Goal: Find contact information: Find contact information

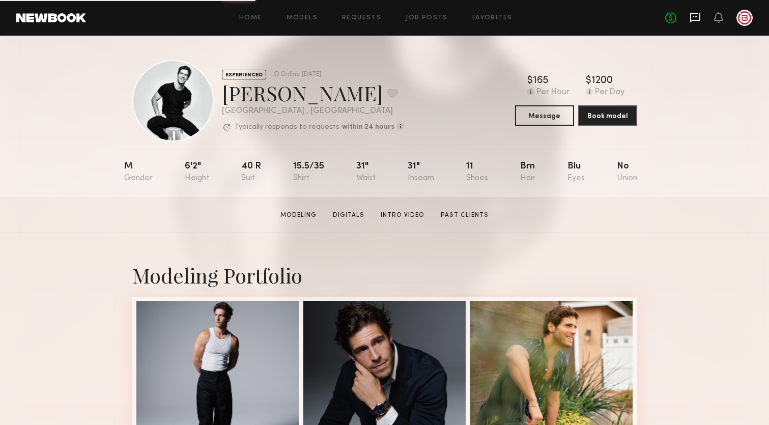
click at [691, 13] on icon at bounding box center [695, 18] width 10 height 10
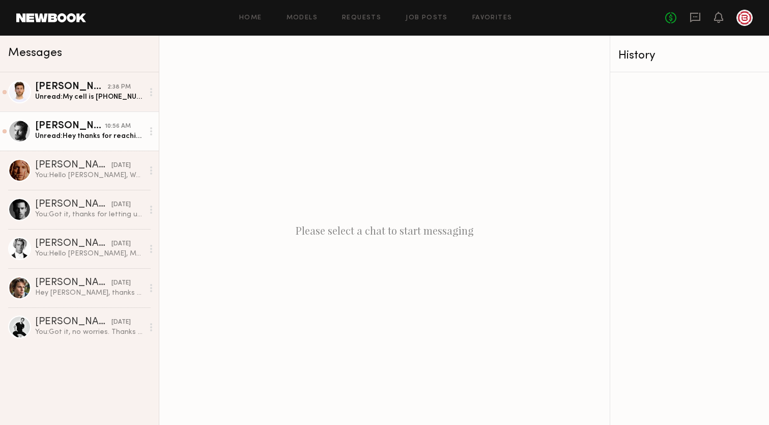
click at [112, 129] on div "10:56 AM" at bounding box center [118, 127] width 26 height 10
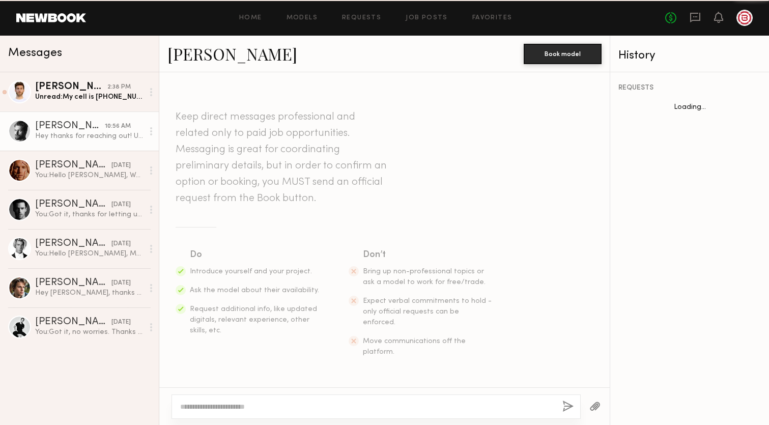
scroll to position [387, 0]
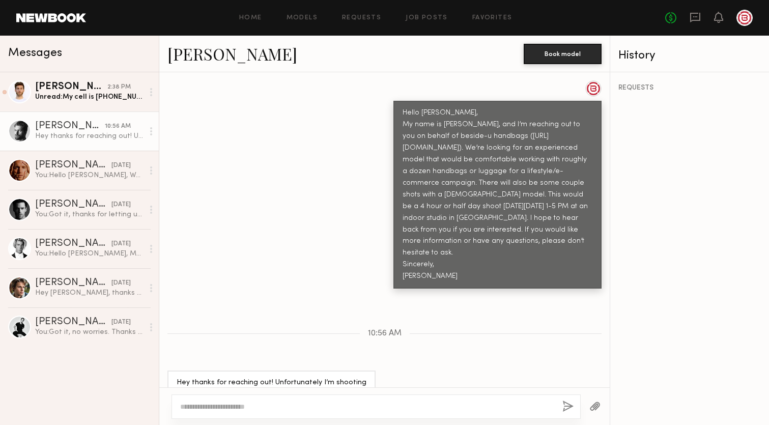
click at [279, 402] on textarea at bounding box center [367, 407] width 374 height 10
type textarea "**********"
click at [568, 406] on button "button" at bounding box center [568, 407] width 11 height 13
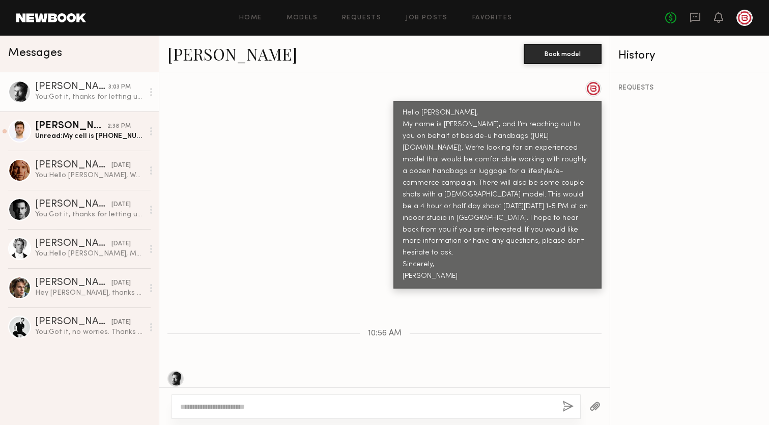
scroll to position [514, 0]
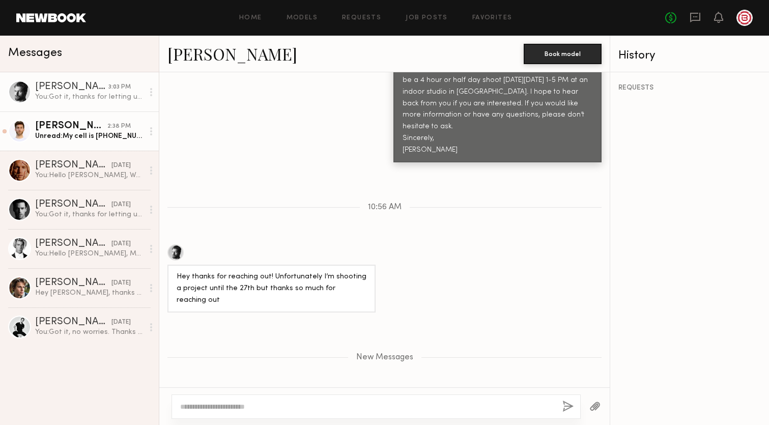
click at [94, 129] on div "Erik R." at bounding box center [71, 126] width 72 height 10
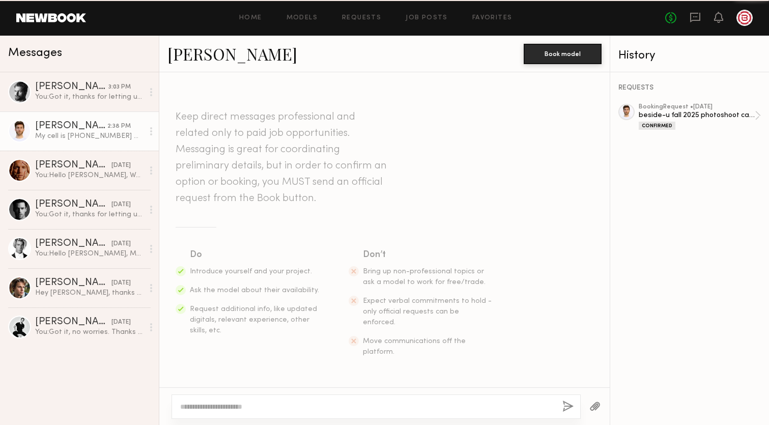
scroll to position [581, 0]
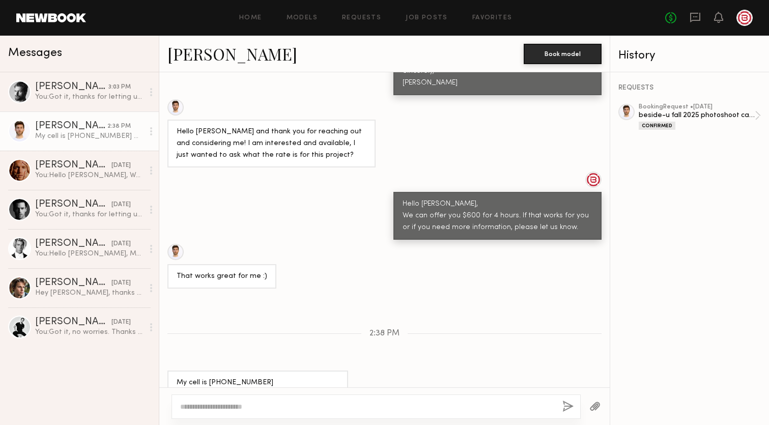
click at [244, 403] on textarea at bounding box center [367, 407] width 374 height 10
type textarea "**********"
click at [563, 404] on button "button" at bounding box center [568, 407] width 11 height 13
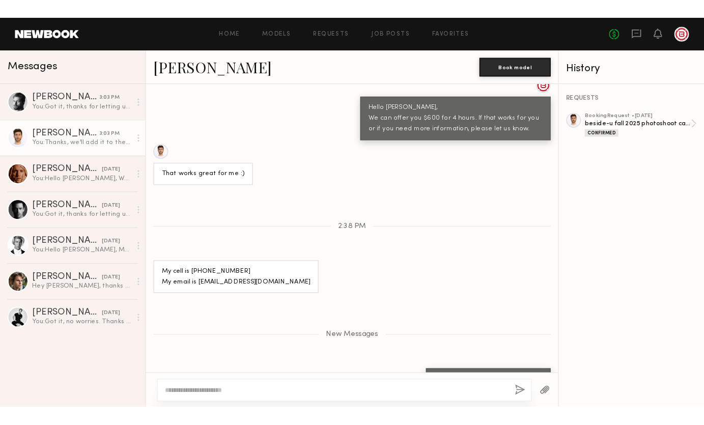
scroll to position [750, 0]
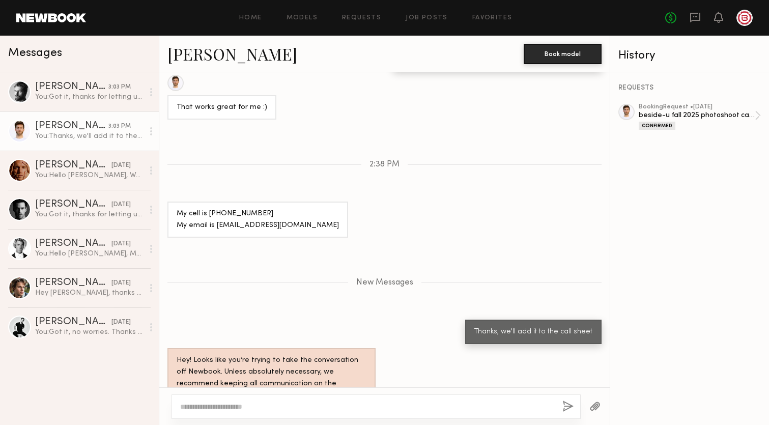
drag, startPoint x: 66, startPoint y: 14, endPoint x: 501, endPoint y: 0, distance: 435.5
click at [0, 0] on header "Home Models Requests Job Posts Favorites Sign Out No fees up to $5,000" at bounding box center [384, 18] width 769 height 36
drag, startPoint x: 203, startPoint y: 55, endPoint x: 538, endPoint y: 1, distance: 339.3
click at [0, 0] on nb-messenger-layout "Home Models Requests Job Posts Favorites Sign Out No fees up to $5,000 Messages…" at bounding box center [384, 212] width 769 height 425
click at [232, 242] on div "New Messages" at bounding box center [384, 281] width 451 height 78
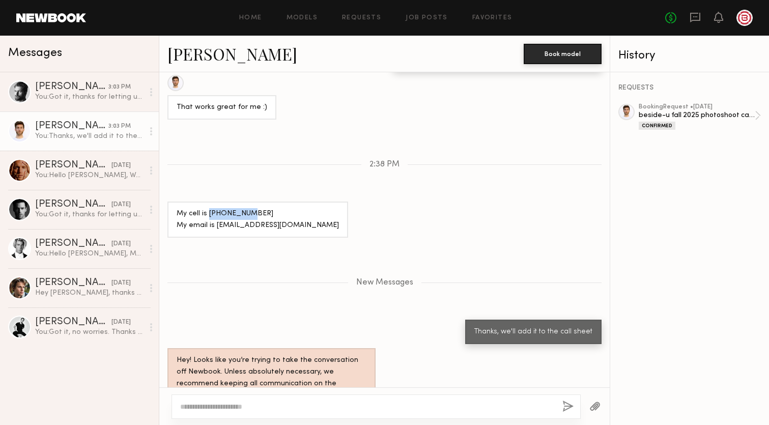
drag, startPoint x: 249, startPoint y: 185, endPoint x: 208, endPoint y: 184, distance: 40.8
click at [208, 208] on div "My cell is 5512632991 My email is erikryanpatten@gmail.com" at bounding box center [258, 219] width 162 height 23
copy div "5512632991"
click at [519, 202] on div "My cell is 5512632991 My email is erikryanpatten@gmail.com" at bounding box center [384, 220] width 451 height 36
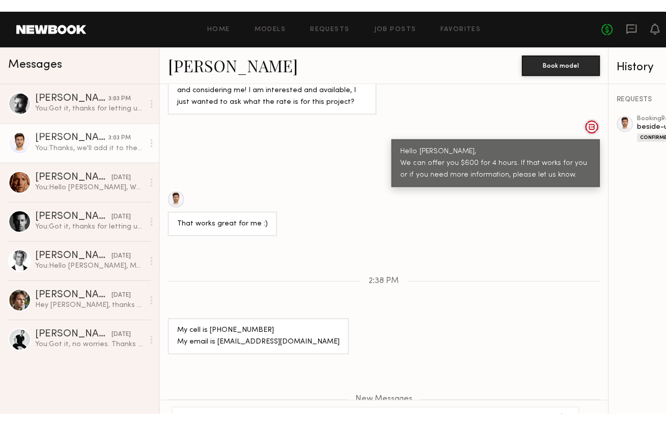
scroll to position [861, 0]
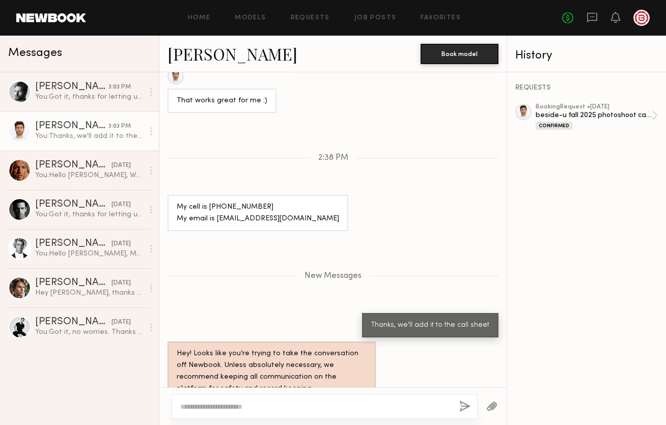
click at [297, 202] on div "My cell is 5512632991 My email is erikryanpatten@gmail.com" at bounding box center [258, 213] width 162 height 23
drag, startPoint x: 304, startPoint y: 198, endPoint x: 215, endPoint y: 200, distance: 89.1
click at [215, 200] on div "My cell is 5512632991 My email is erikryanpatten@gmail.com" at bounding box center [257, 213] width 181 height 36
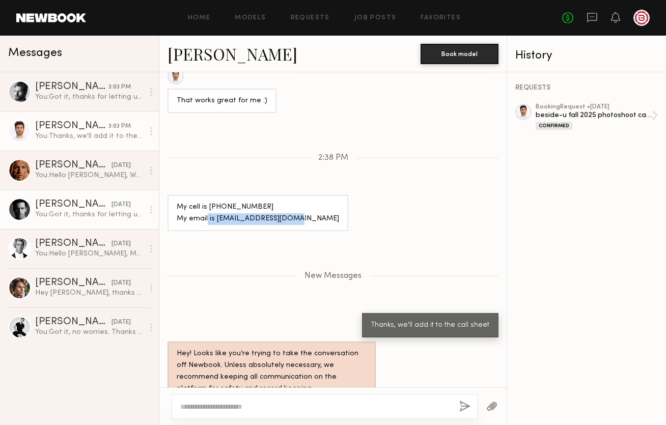
copy div "erikryanpatten@gmail.com"
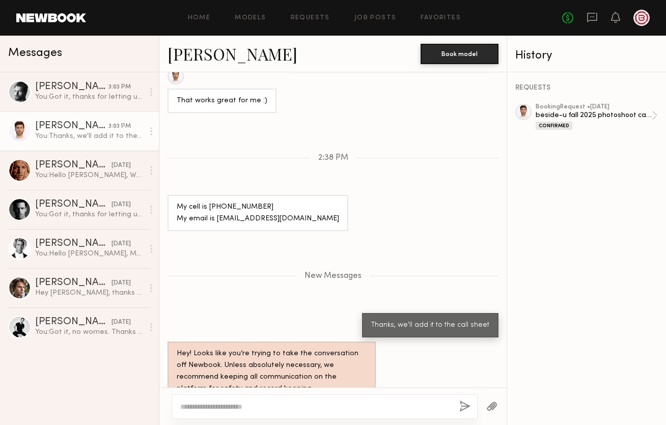
click at [333, 195] on div "My cell is 5512632991 My email is erikryanpatten@gmail.com" at bounding box center [332, 213] width 347 height 36
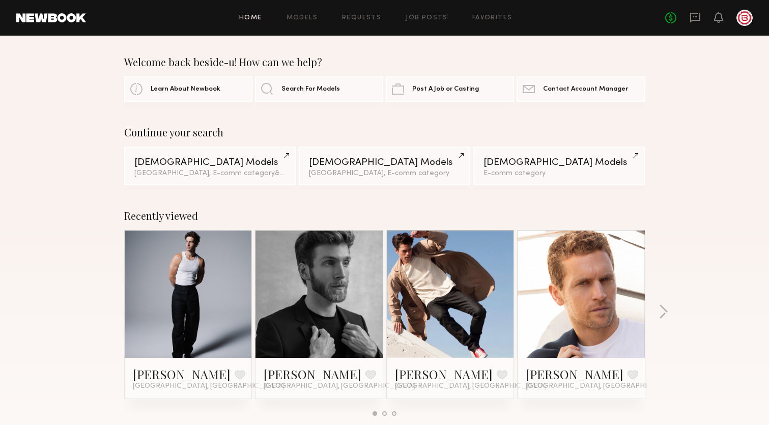
click at [746, 18] on div at bounding box center [745, 18] width 16 height 16
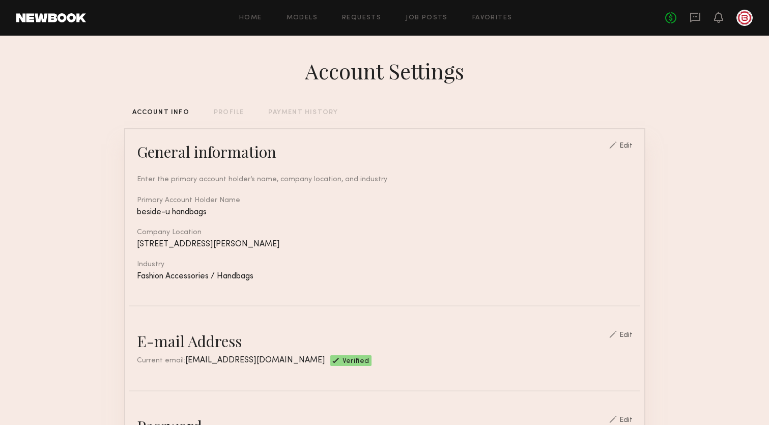
click at [294, 109] on div "PAYMENT HISTORY" at bounding box center [303, 112] width 70 height 7
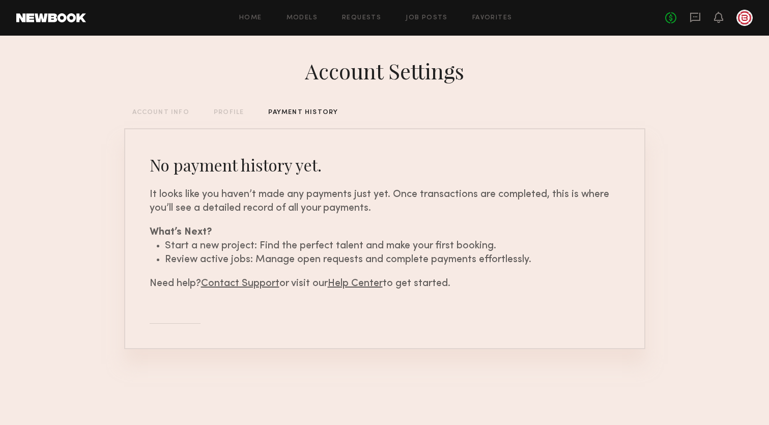
click at [225, 110] on div "PROFILE" at bounding box center [229, 112] width 30 height 7
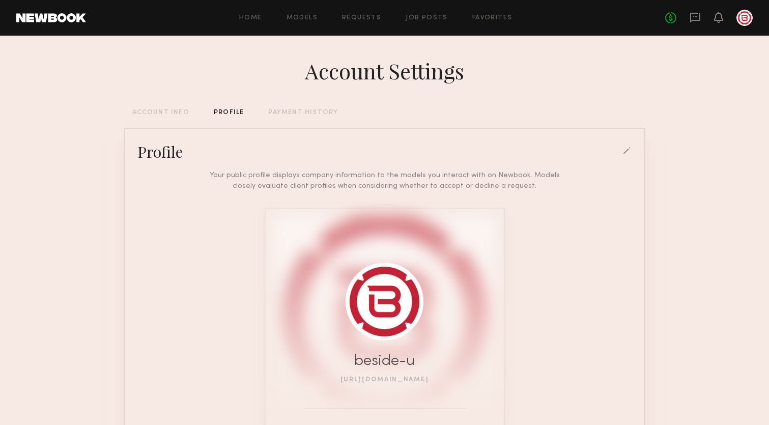
click at [169, 113] on div "ACCOUNT INFO" at bounding box center [160, 112] width 57 height 7
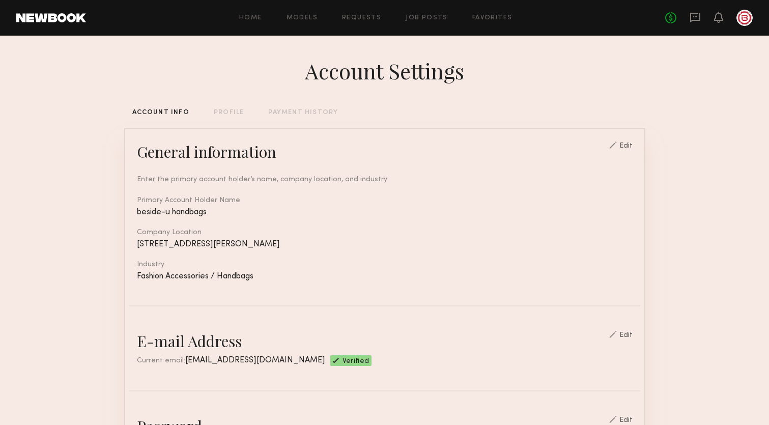
click at [228, 113] on div "PROFILE" at bounding box center [229, 112] width 30 height 7
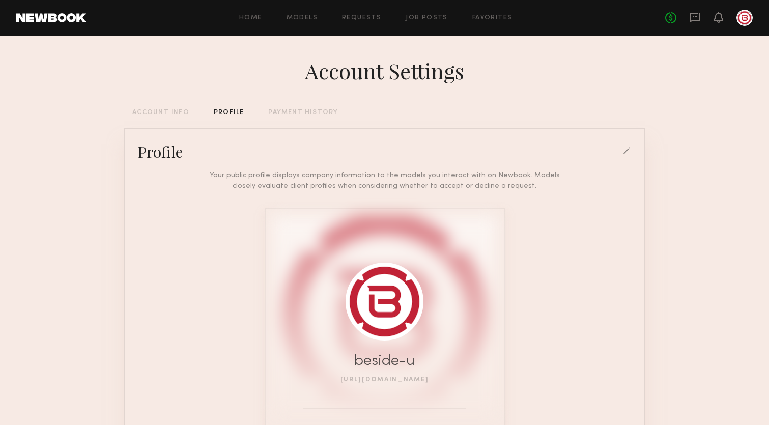
click at [736, 16] on div "No fees up to $5,000" at bounding box center [709, 18] width 88 height 16
click at [719, 20] on icon at bounding box center [719, 16] width 8 height 7
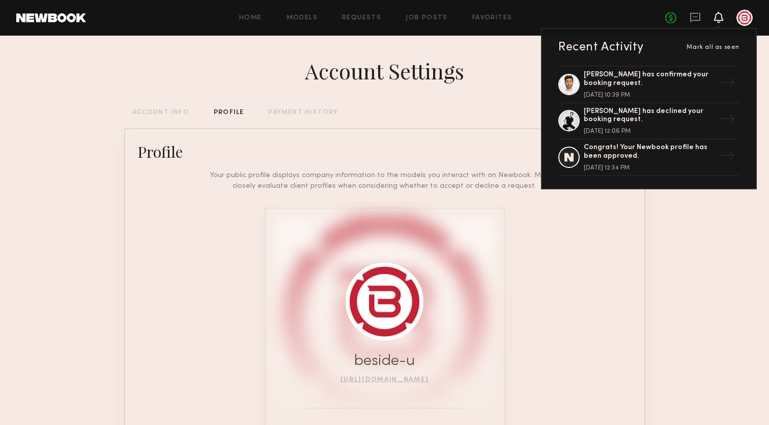
click at [716, 46] on span "Mark all as seen" at bounding box center [713, 47] width 53 height 6
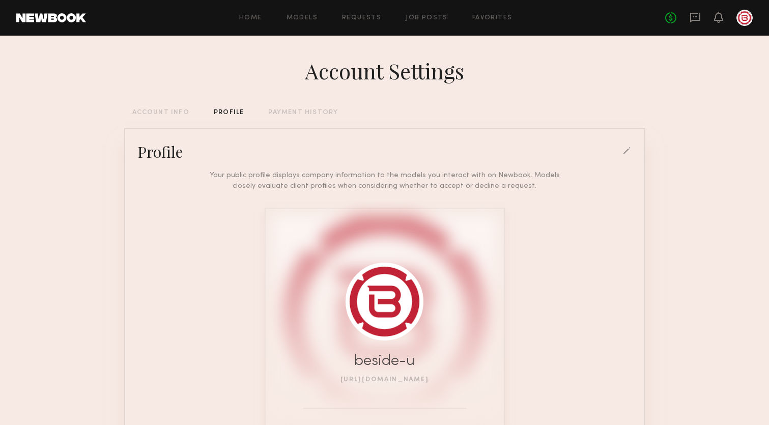
click at [742, 21] on div at bounding box center [745, 18] width 16 height 16
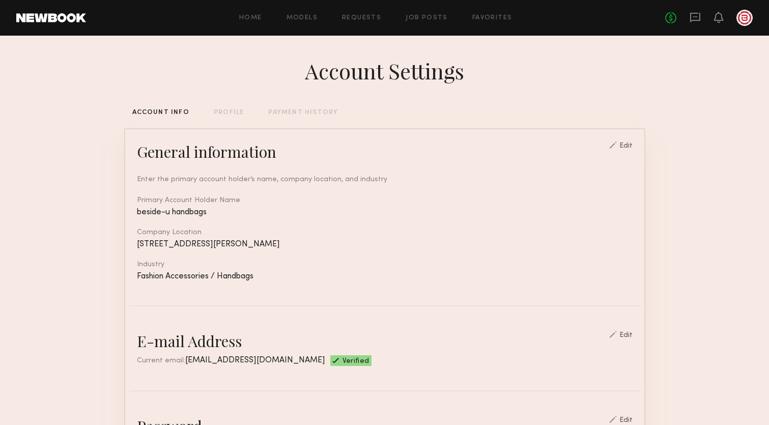
click at [35, 14] on link at bounding box center [51, 17] width 70 height 9
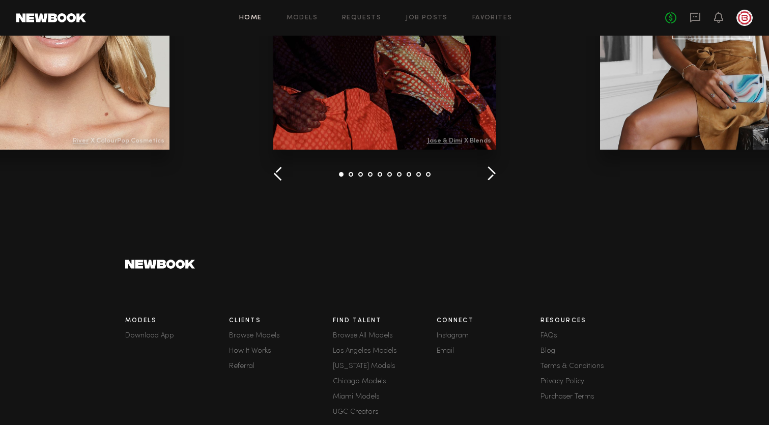
scroll to position [1428, 0]
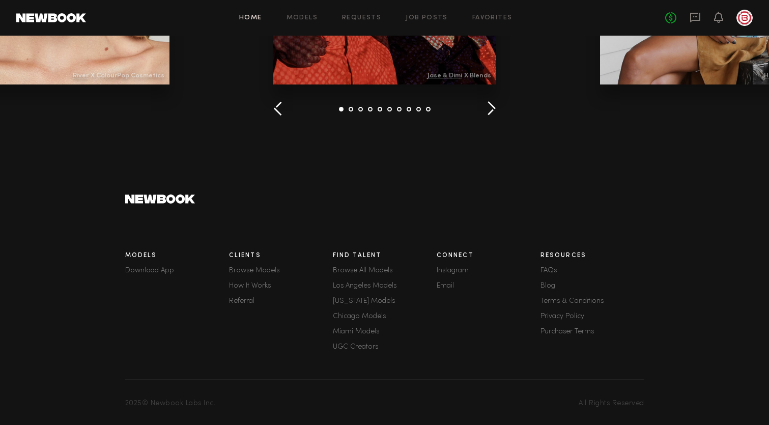
click at [547, 268] on link "FAQs" at bounding box center [593, 270] width 104 height 7
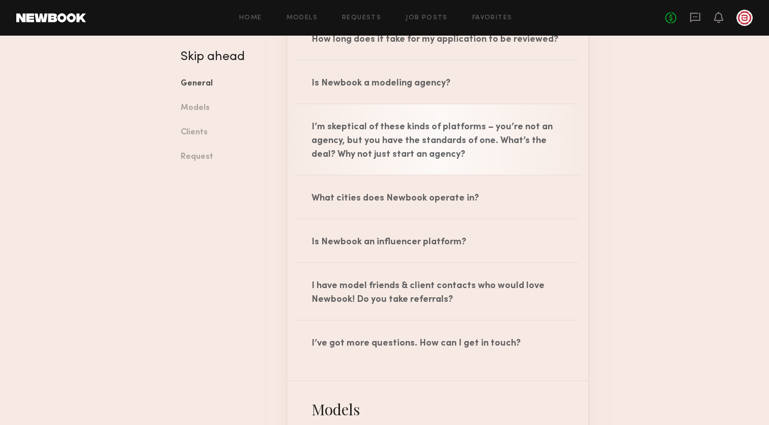
scroll to position [240, 0]
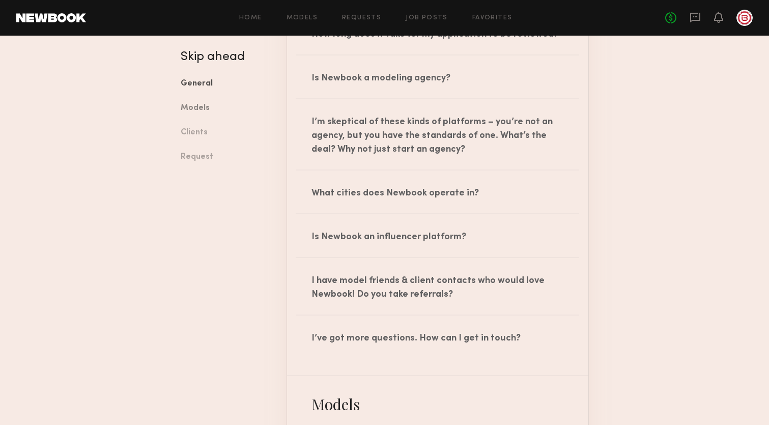
click at [212, 110] on link "Models" at bounding box center [226, 108] width 91 height 24
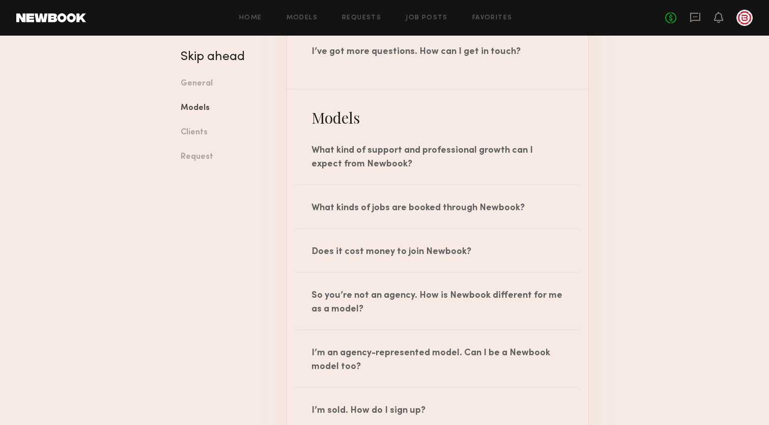
scroll to position [584, 0]
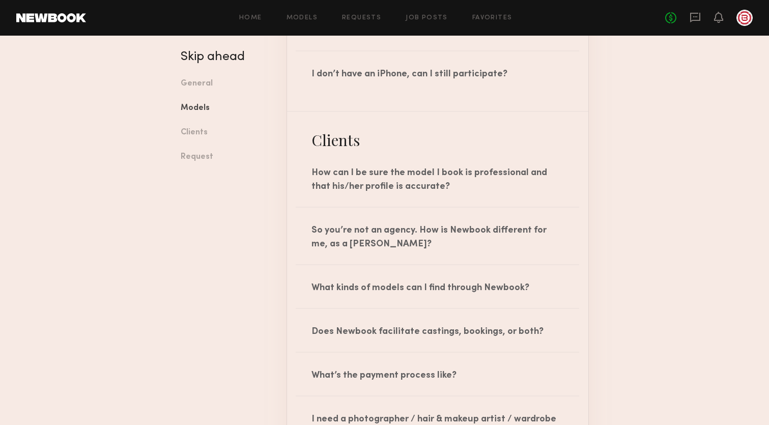
scroll to position [1011, 0]
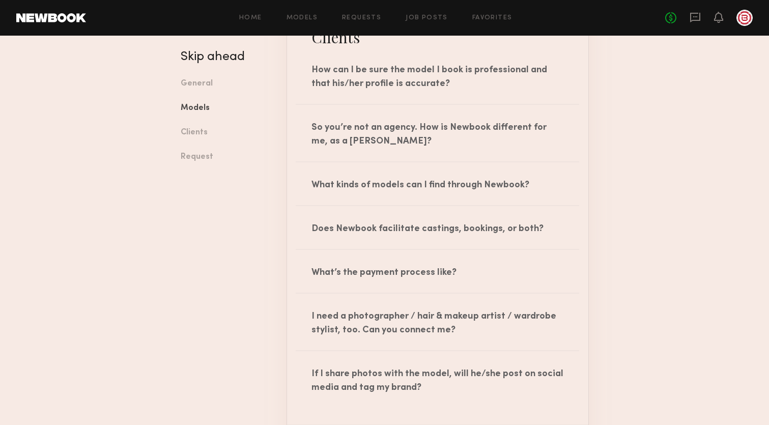
scroll to position [1118, 0]
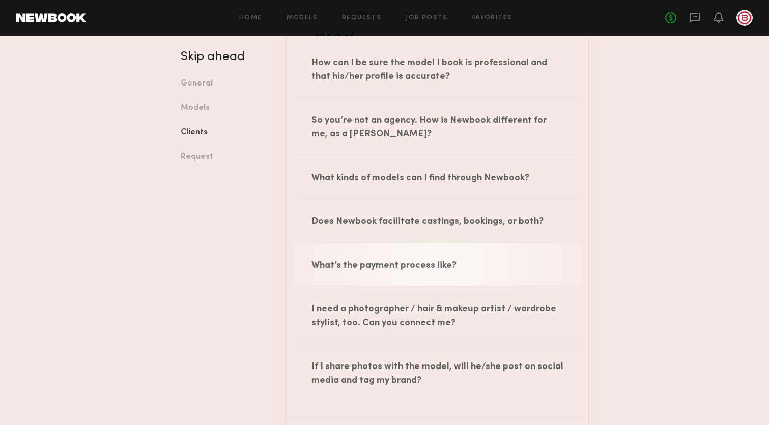
click at [483, 269] on div "What’s the payment process like?" at bounding box center [437, 264] width 301 height 43
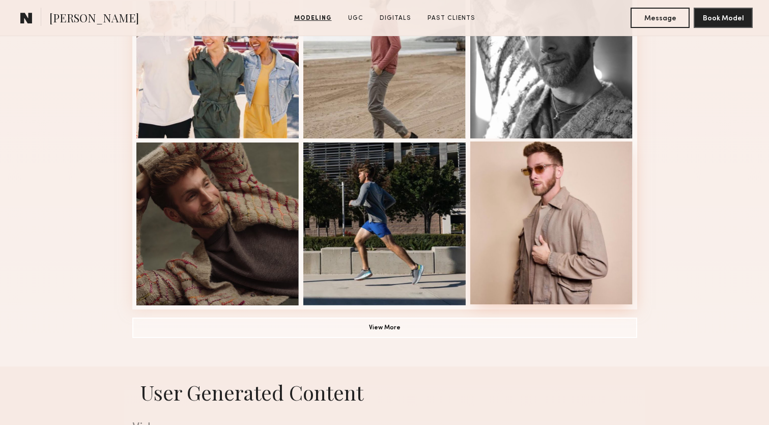
scroll to position [693, 0]
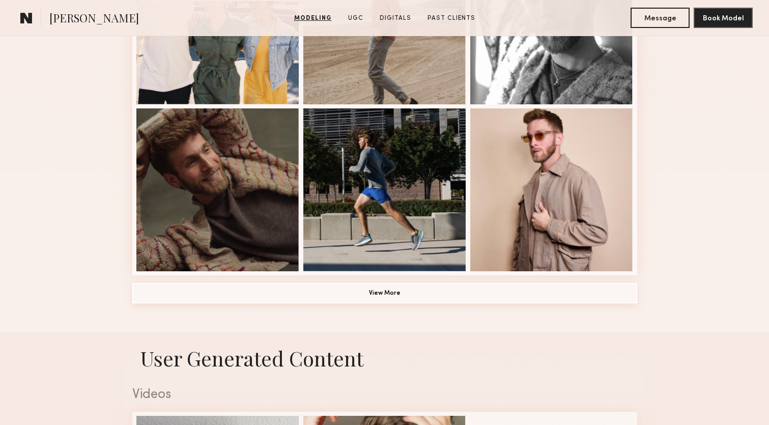
click at [411, 298] on button "View More" at bounding box center [384, 293] width 505 height 20
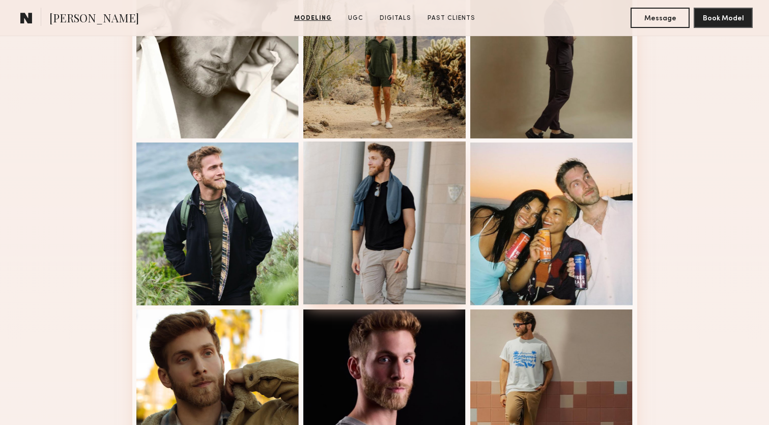
scroll to position [997, 0]
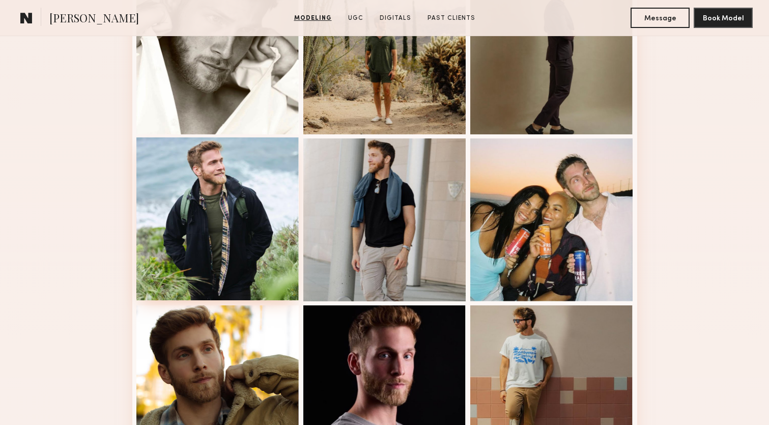
click at [257, 185] on div at bounding box center [217, 218] width 163 height 163
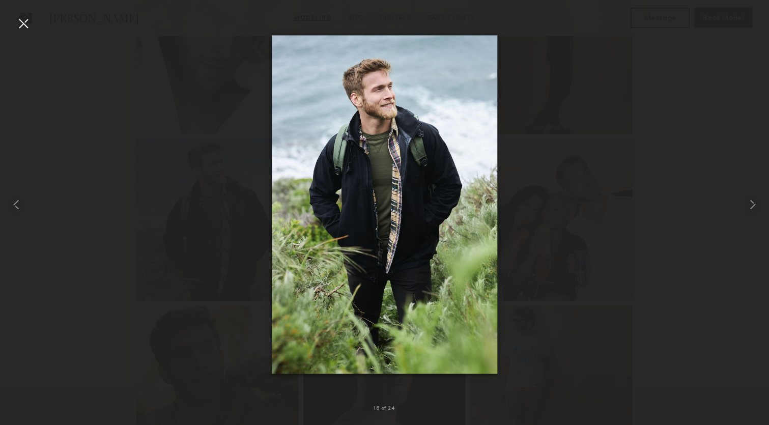
click at [29, 20] on div at bounding box center [23, 23] width 16 height 16
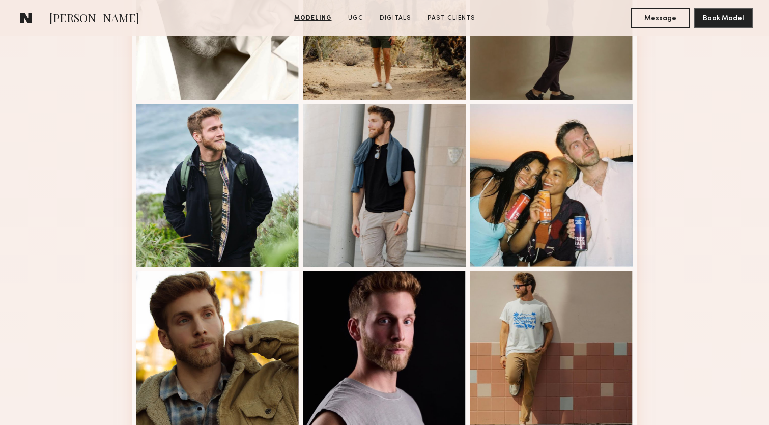
scroll to position [1072, 0]
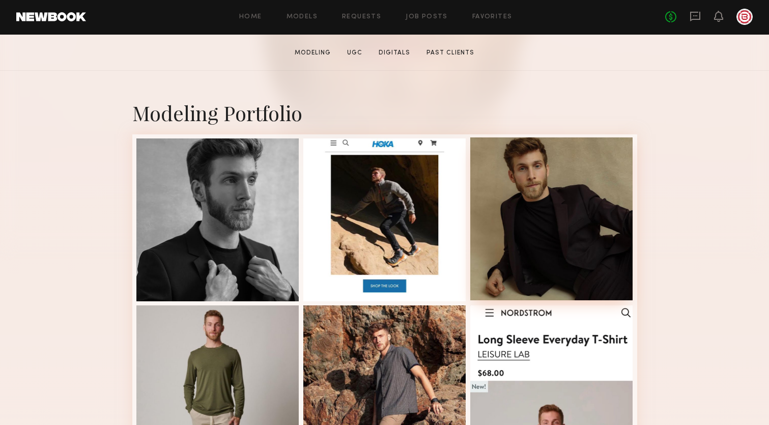
scroll to position [194, 0]
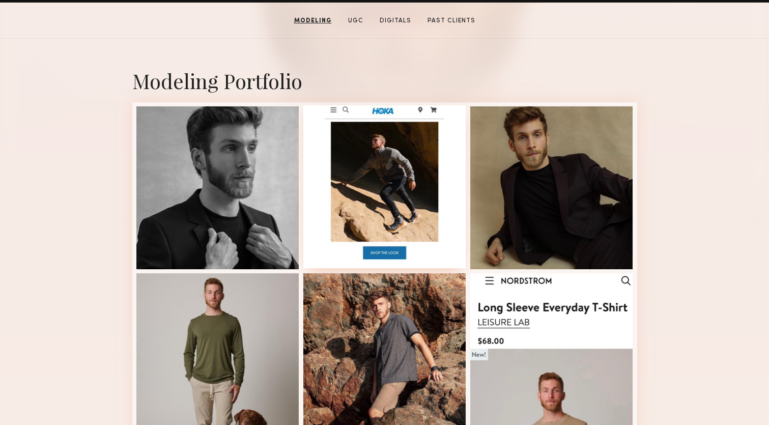
click at [442, 172] on div at bounding box center [384, 186] width 163 height 163
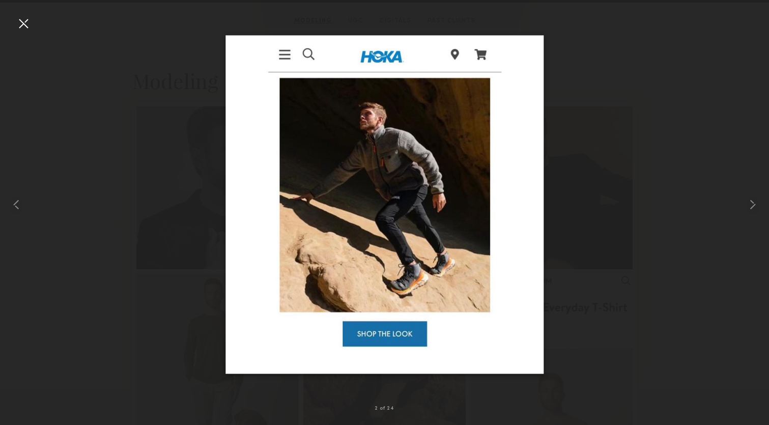
click at [21, 19] on div at bounding box center [23, 23] width 16 height 16
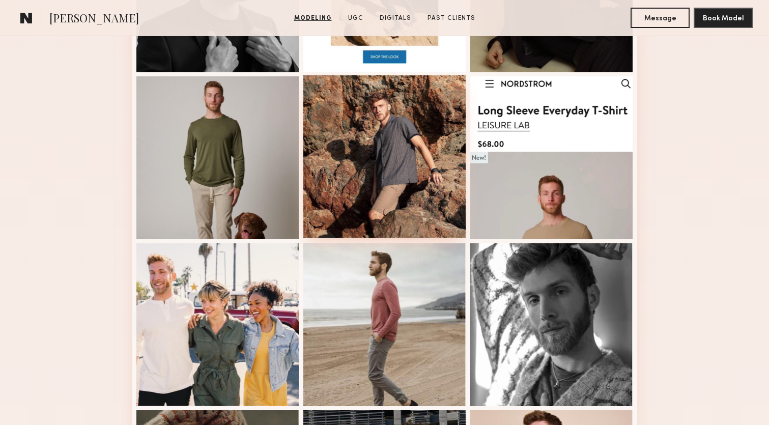
scroll to position [402, 0]
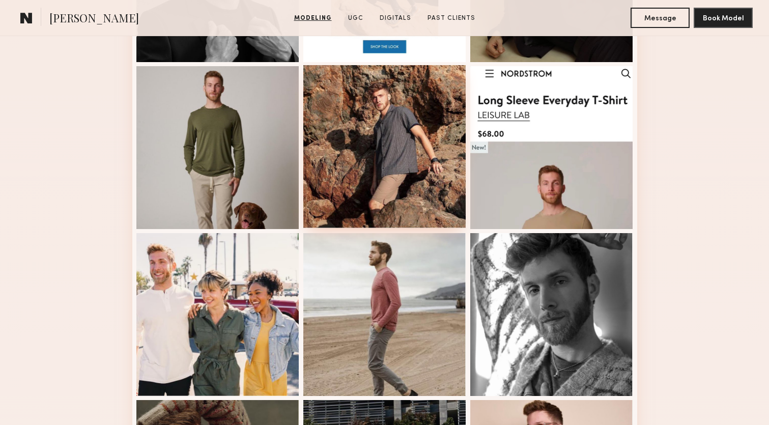
click at [421, 114] on div at bounding box center [384, 146] width 163 height 163
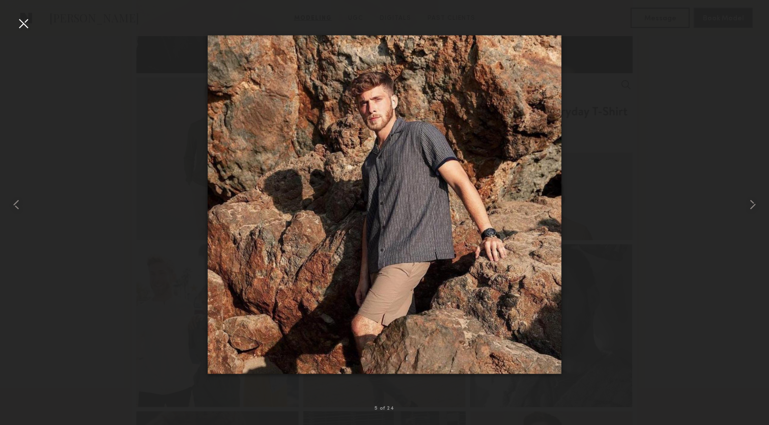
scroll to position [389, 0]
click at [25, 24] on div at bounding box center [23, 23] width 16 height 16
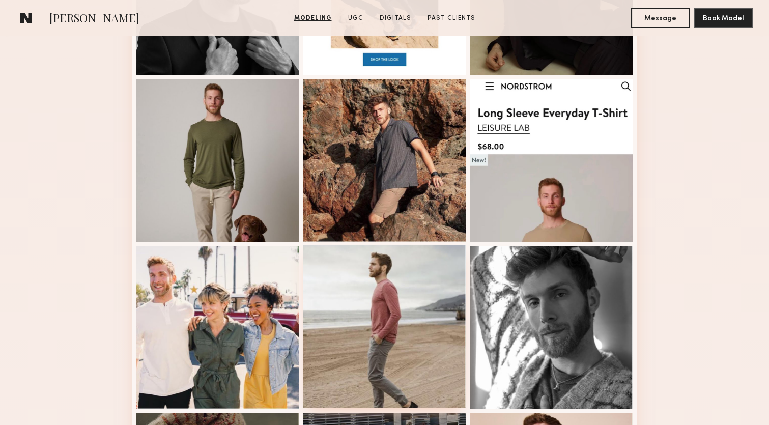
click at [364, 301] on div at bounding box center [384, 326] width 163 height 163
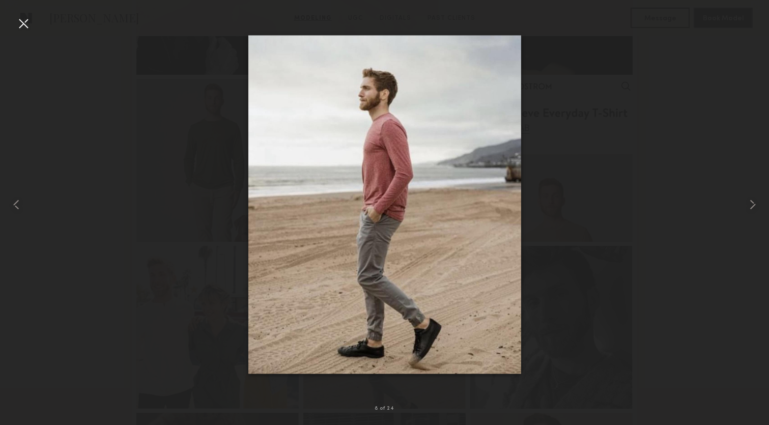
click at [25, 17] on div at bounding box center [23, 23] width 16 height 16
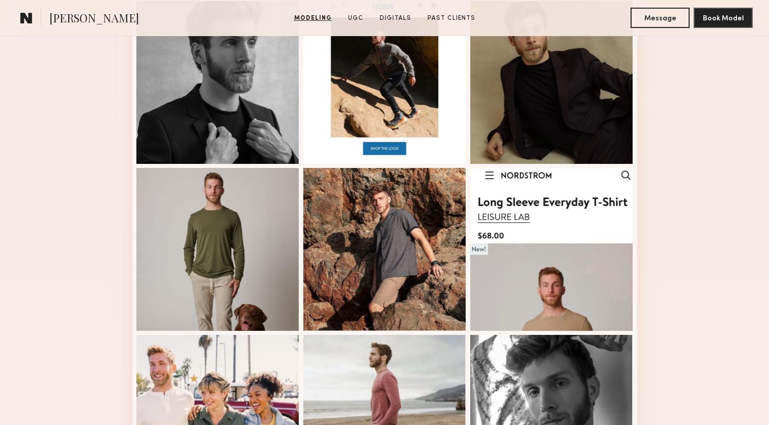
scroll to position [307, 0]
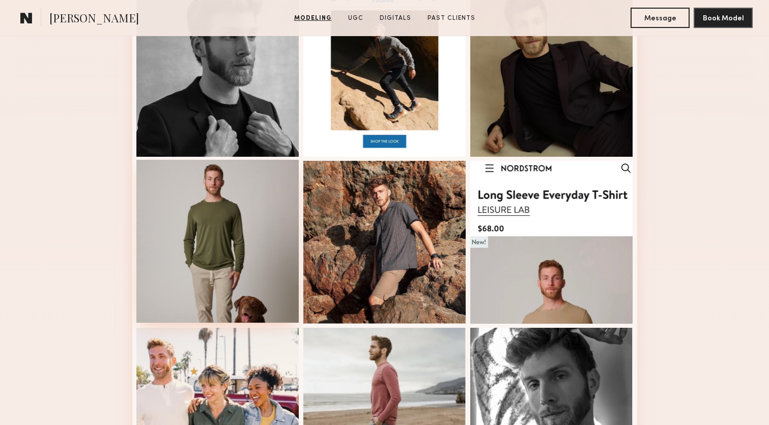
click at [171, 230] on div at bounding box center [217, 241] width 163 height 163
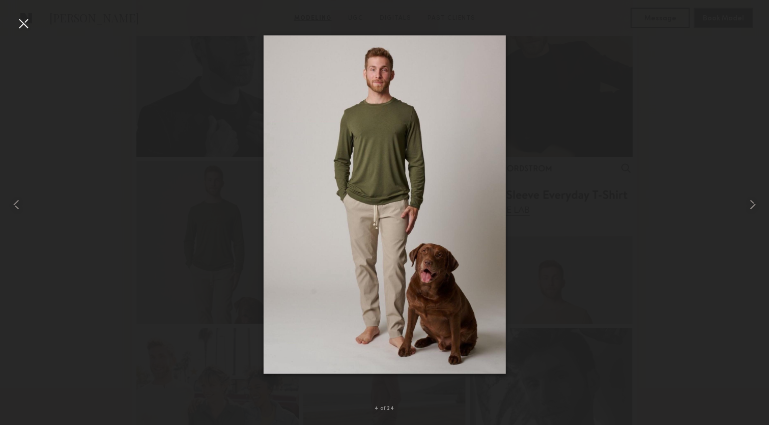
click at [27, 24] on div at bounding box center [23, 23] width 16 height 16
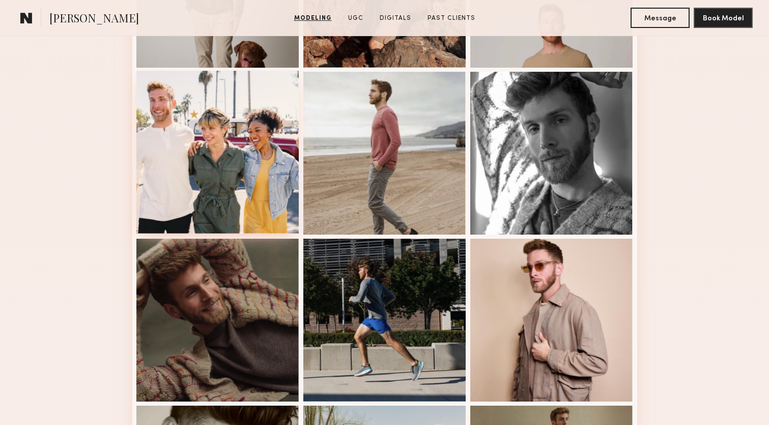
scroll to position [574, 0]
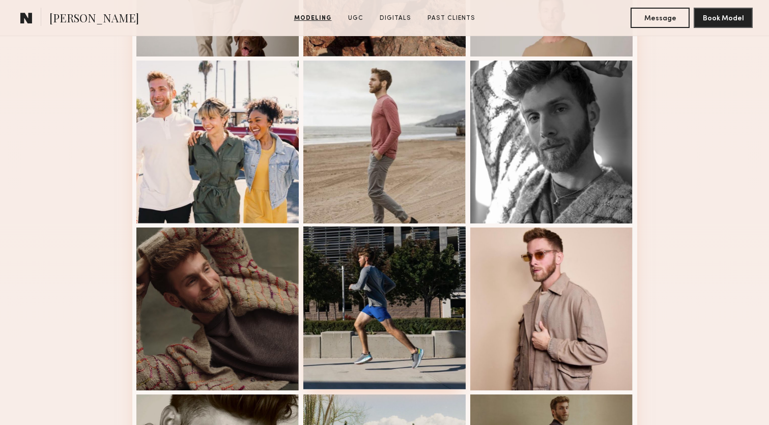
click at [370, 264] on div at bounding box center [384, 308] width 163 height 163
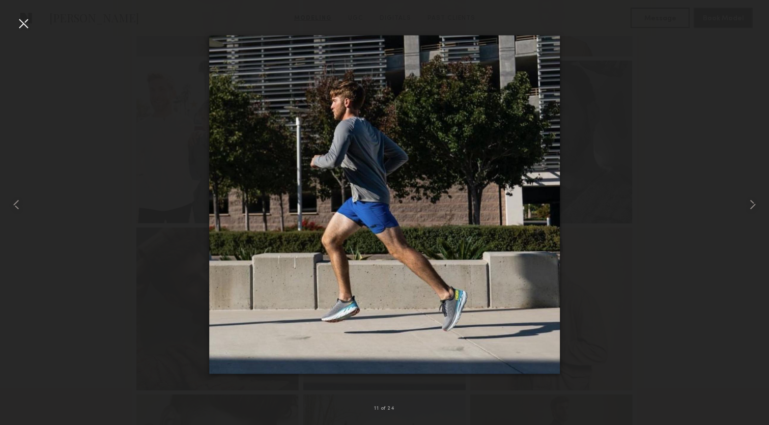
click at [21, 21] on div at bounding box center [23, 23] width 16 height 16
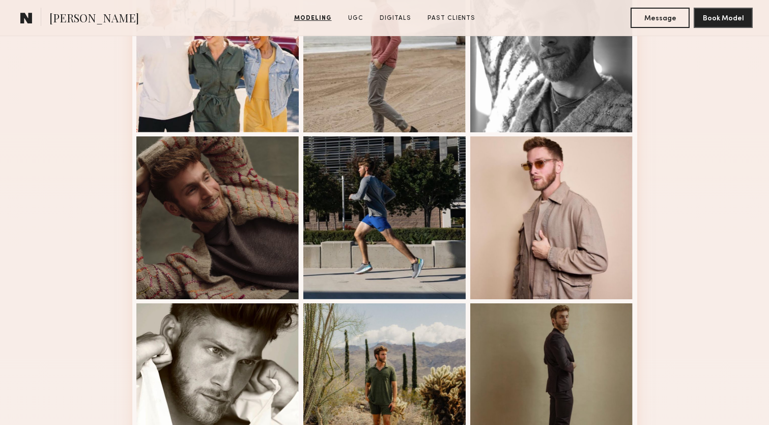
scroll to position [693, 0]
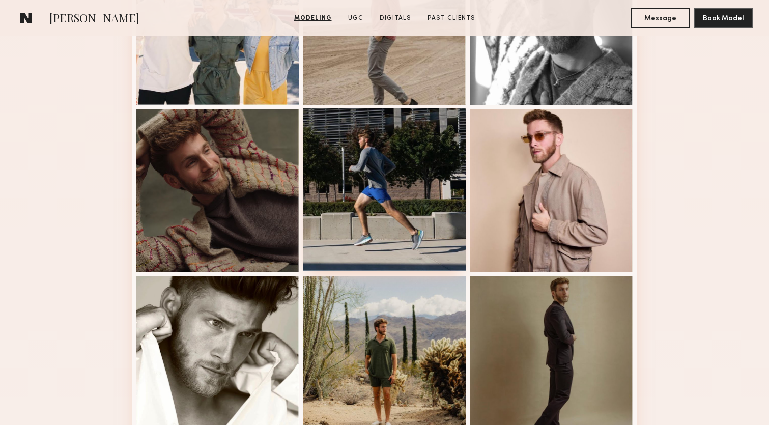
click at [394, 155] on div at bounding box center [384, 189] width 163 height 163
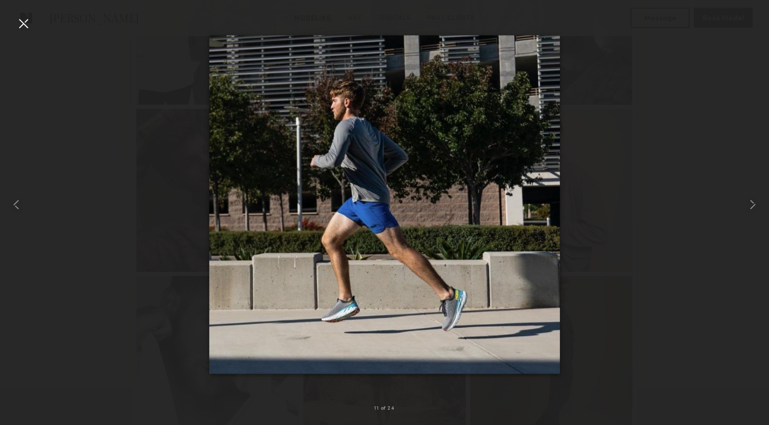
click at [22, 22] on div at bounding box center [23, 23] width 16 height 16
